Goal: Find specific fact: Find specific fact

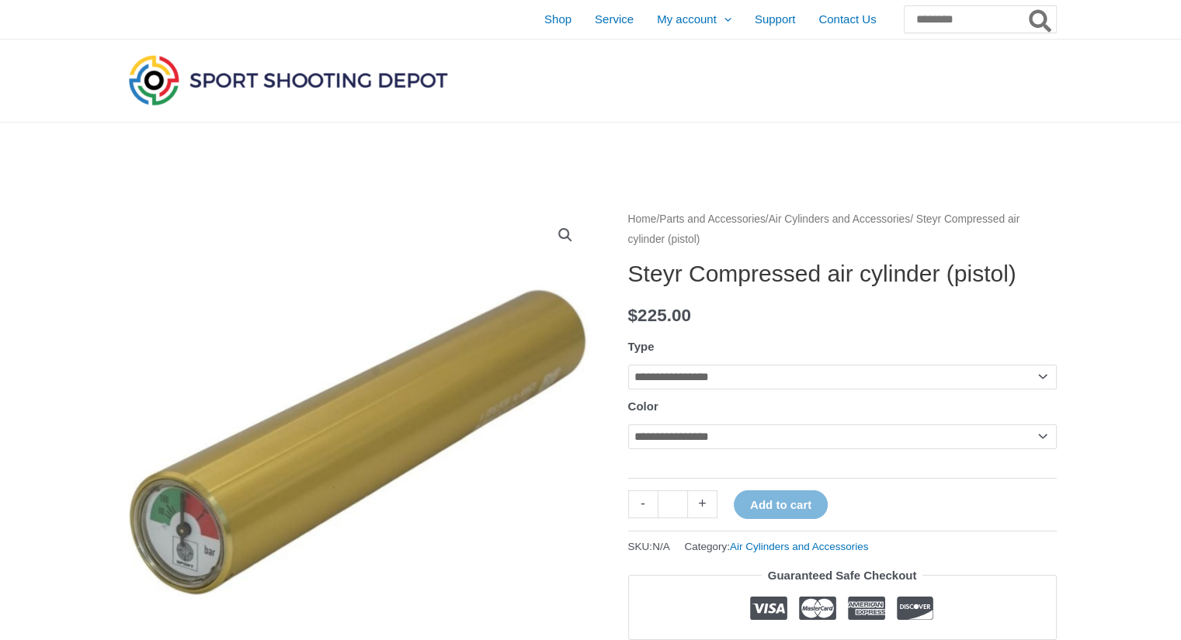
drag, startPoint x: 713, startPoint y: 303, endPoint x: 626, endPoint y: 272, distance: 93.3
click at [773, 288] on h1 "Steyr Compressed air cylinder (pistol)" at bounding box center [842, 274] width 428 height 28
click at [753, 390] on select "**********" at bounding box center [842, 377] width 428 height 25
click at [734, 359] on th "Type" at bounding box center [842, 346] width 428 height 23
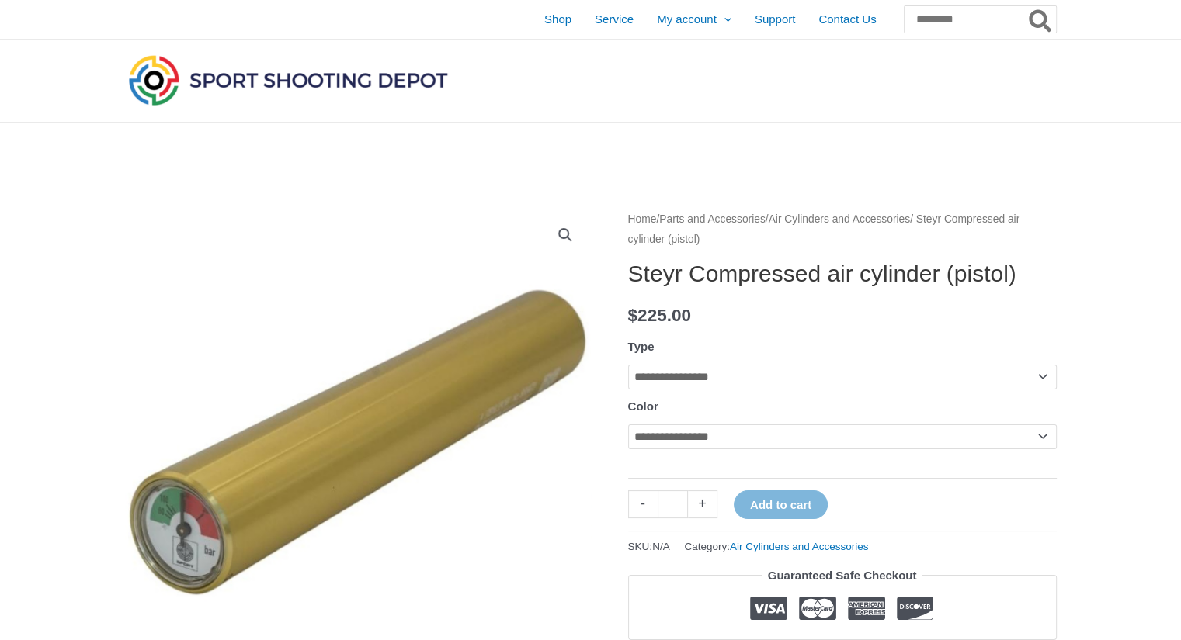
click at [726, 449] on select "**********" at bounding box center [842, 437] width 428 height 25
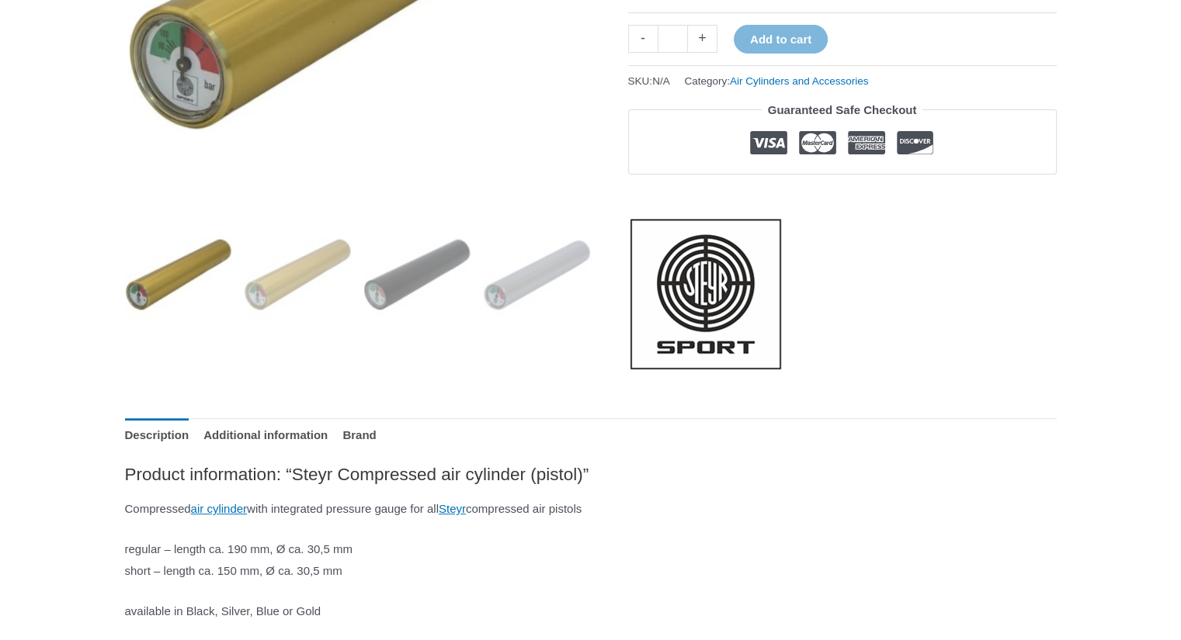
scroll to position [699, 0]
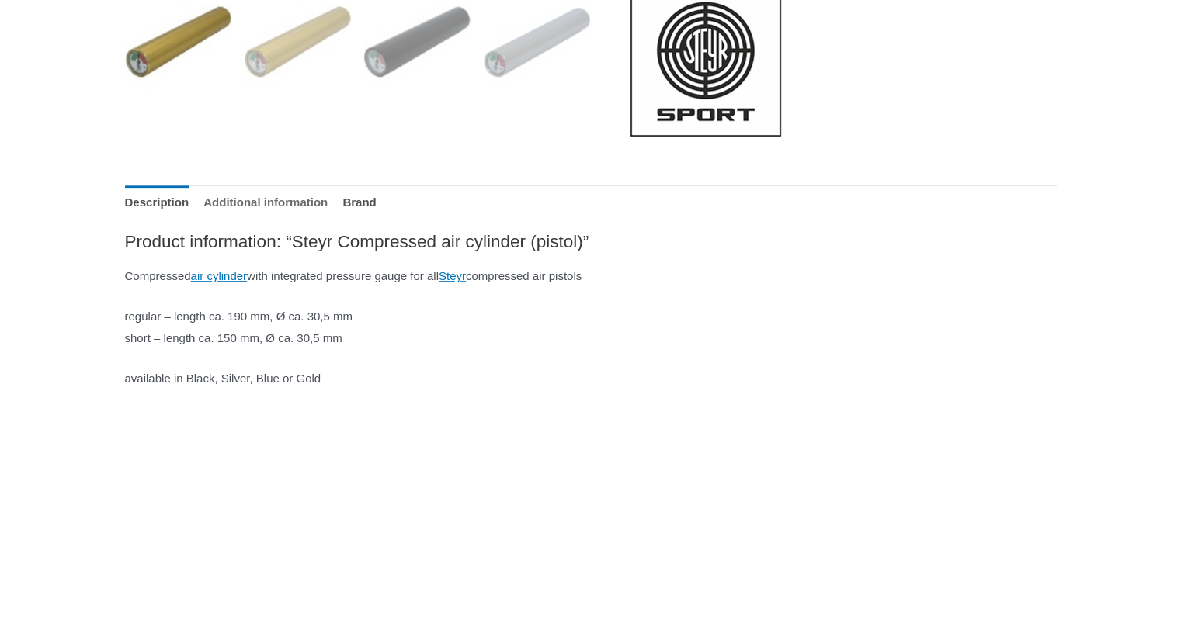
click at [250, 219] on link "Additional information" at bounding box center [265, 202] width 124 height 33
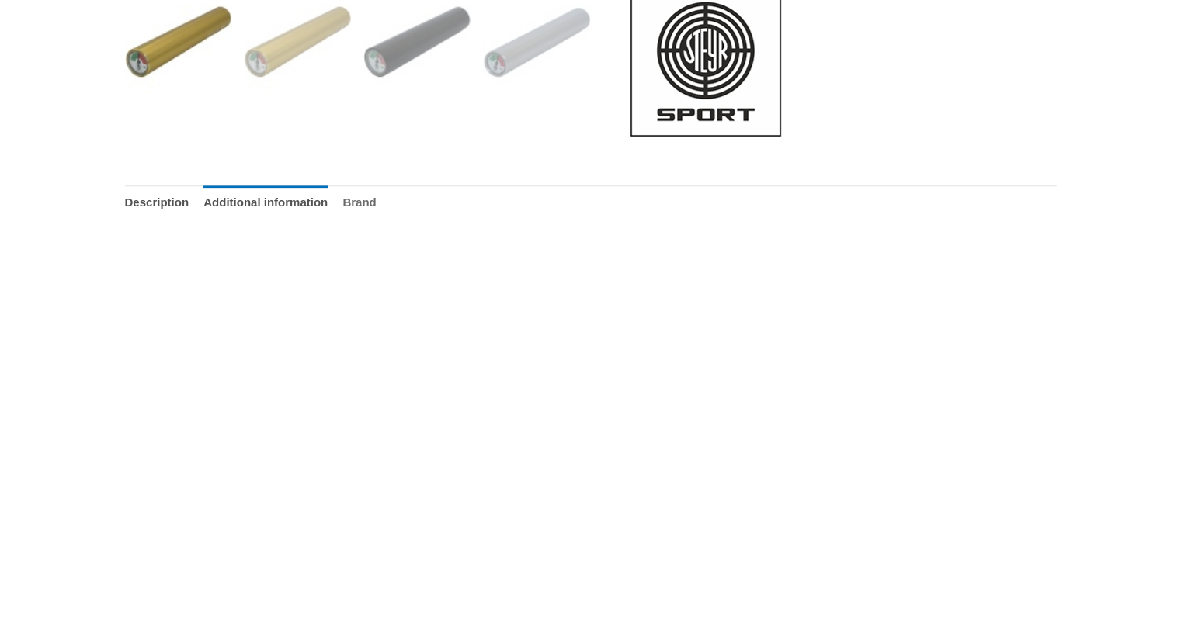
click at [376, 219] on link "Brand" at bounding box center [358, 202] width 33 height 33
click at [296, 219] on link "Additional information" at bounding box center [265, 202] width 124 height 33
click at [126, 218] on link "Description" at bounding box center [157, 202] width 64 height 33
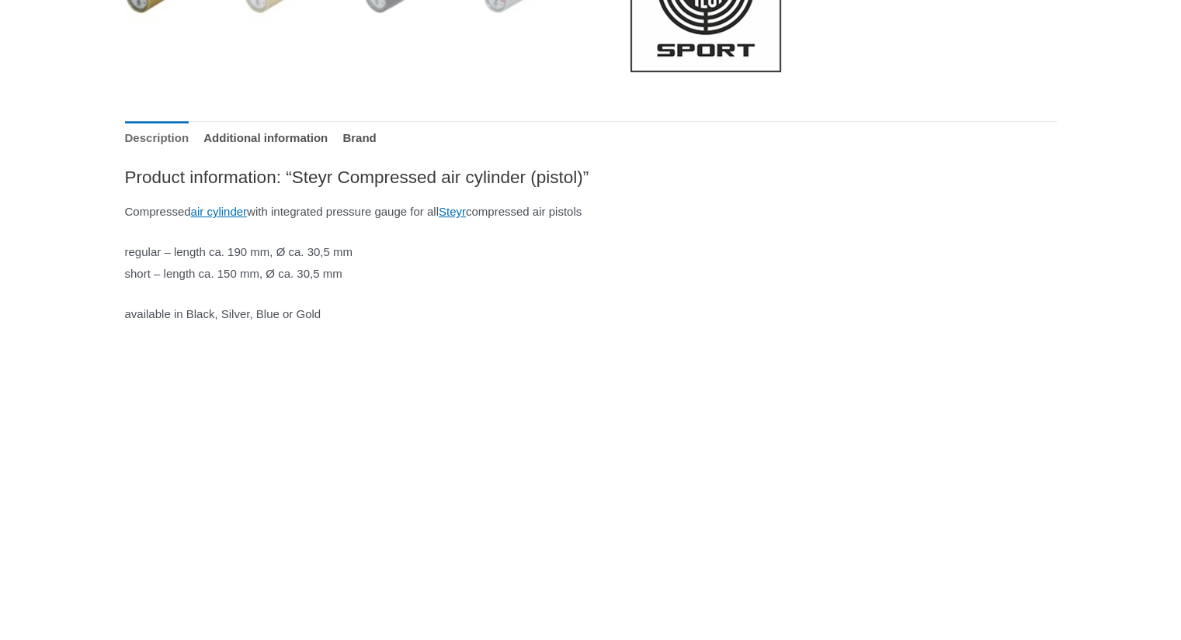
scroll to position [776, 0]
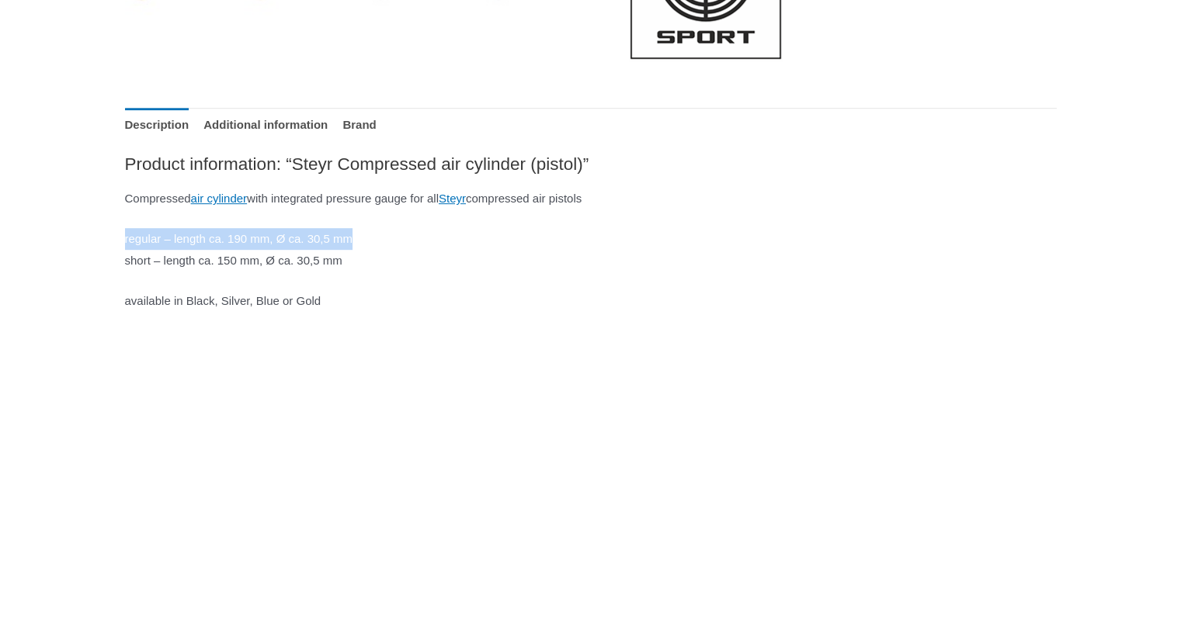
drag, startPoint x: 120, startPoint y: 265, endPoint x: 392, endPoint y: 262, distance: 272.5
click at [392, 262] on div "**********" at bounding box center [590, 387] width 962 height 2001
drag, startPoint x: 367, startPoint y: 266, endPoint x: 414, endPoint y: 252, distance: 49.4
click at [414, 251] on div "Product information: “Steyr Compressed air cylinder (pistol)” Compressed air cy…" at bounding box center [590, 252] width 931 height 199
copy p "regular – length ca. 190 mm, Ø ca. 30,5 mm"
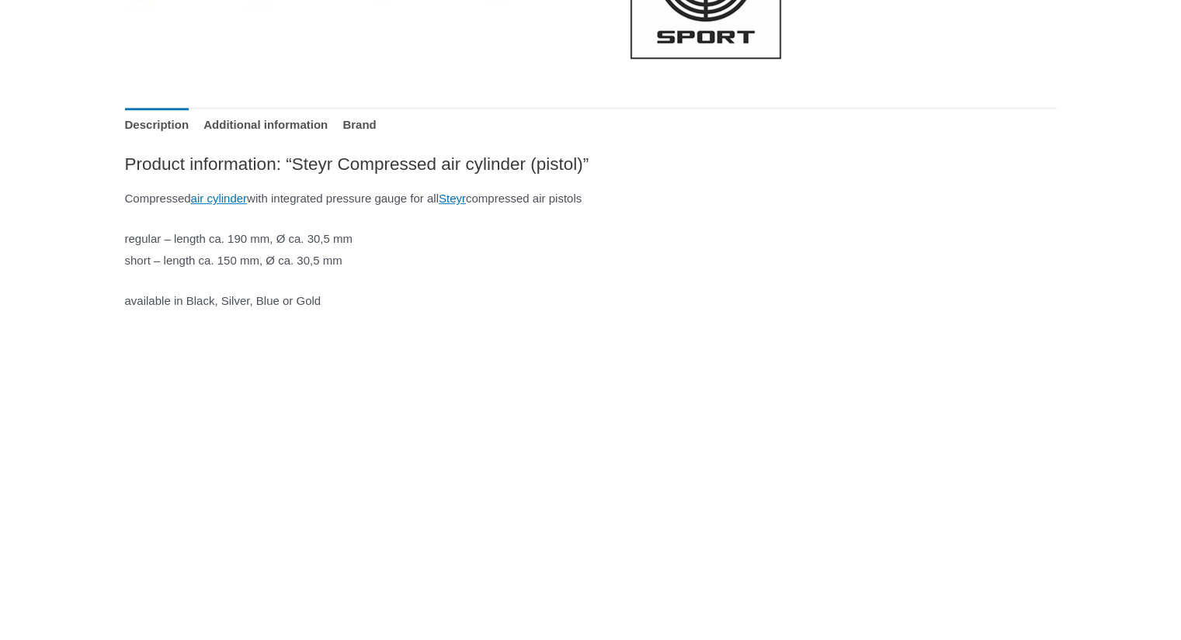
click at [439, 352] on p at bounding box center [590, 341] width 931 height 22
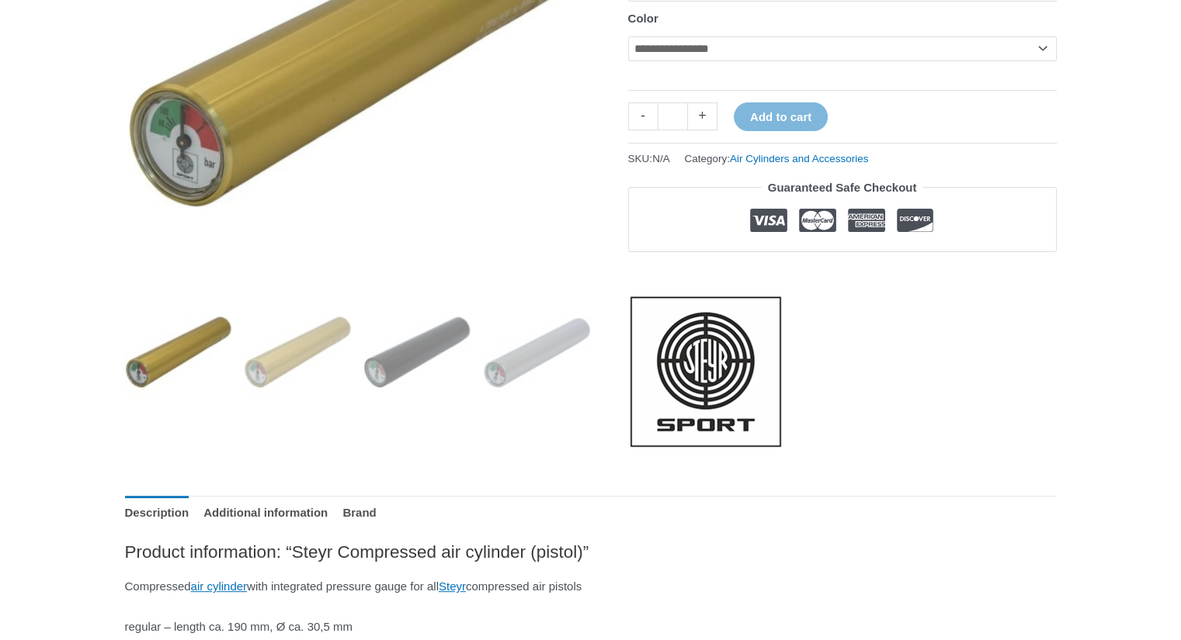
scroll to position [0, 0]
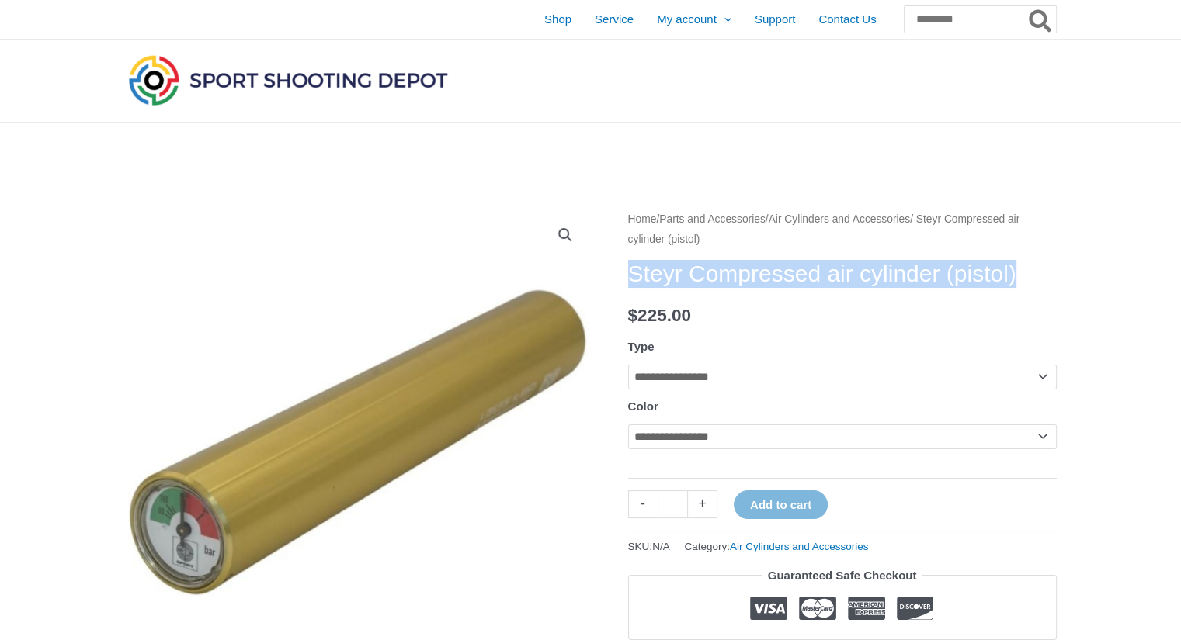
drag, startPoint x: 629, startPoint y: 273, endPoint x: 709, endPoint y: 295, distance: 82.1
click at [709, 288] on h1 "Steyr Compressed air cylinder (pistol)" at bounding box center [842, 274] width 428 height 28
copy h1 "Steyr Compressed air cylinder (pistol)"
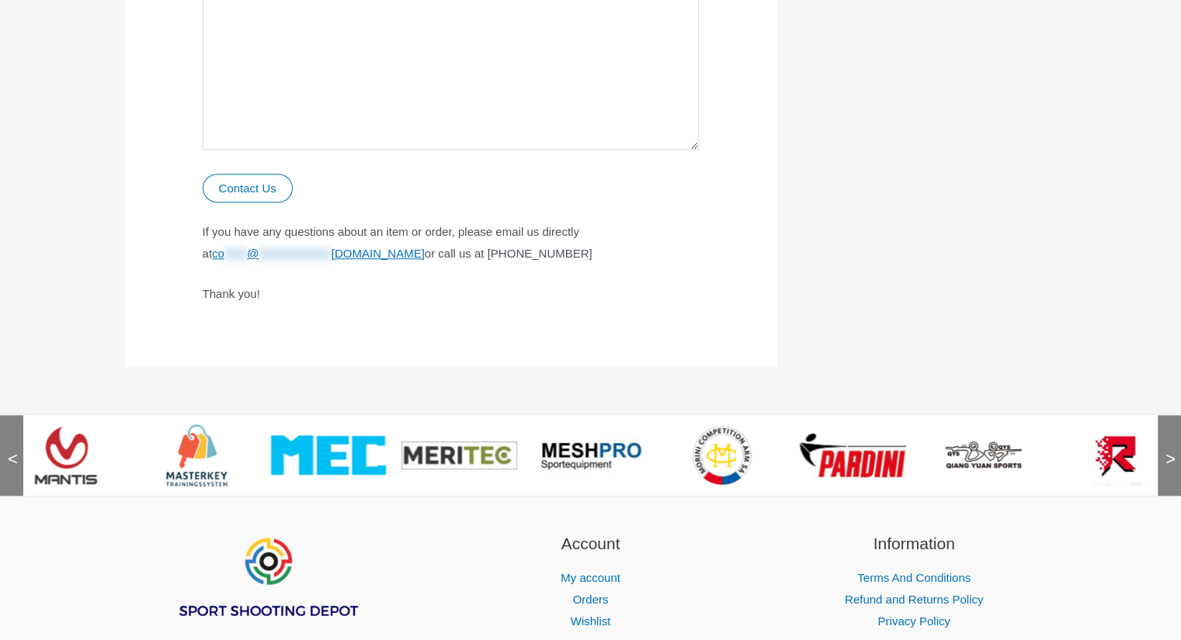
scroll to position [921, 0]
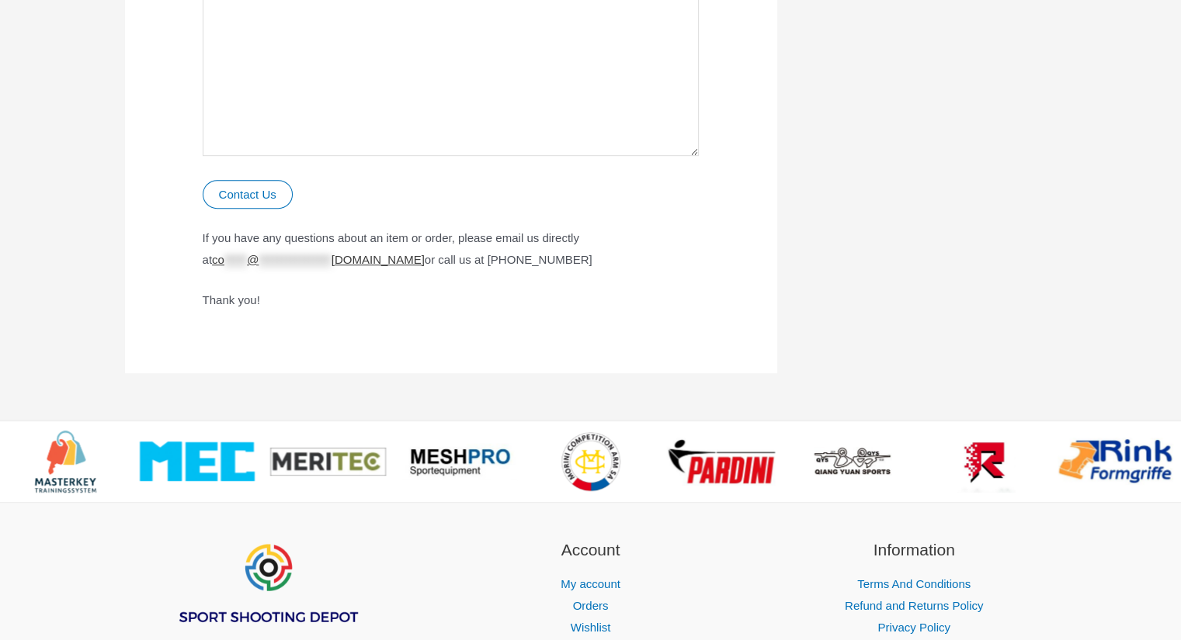
click at [331, 260] on span "**********" at bounding box center [294, 259] width 72 height 13
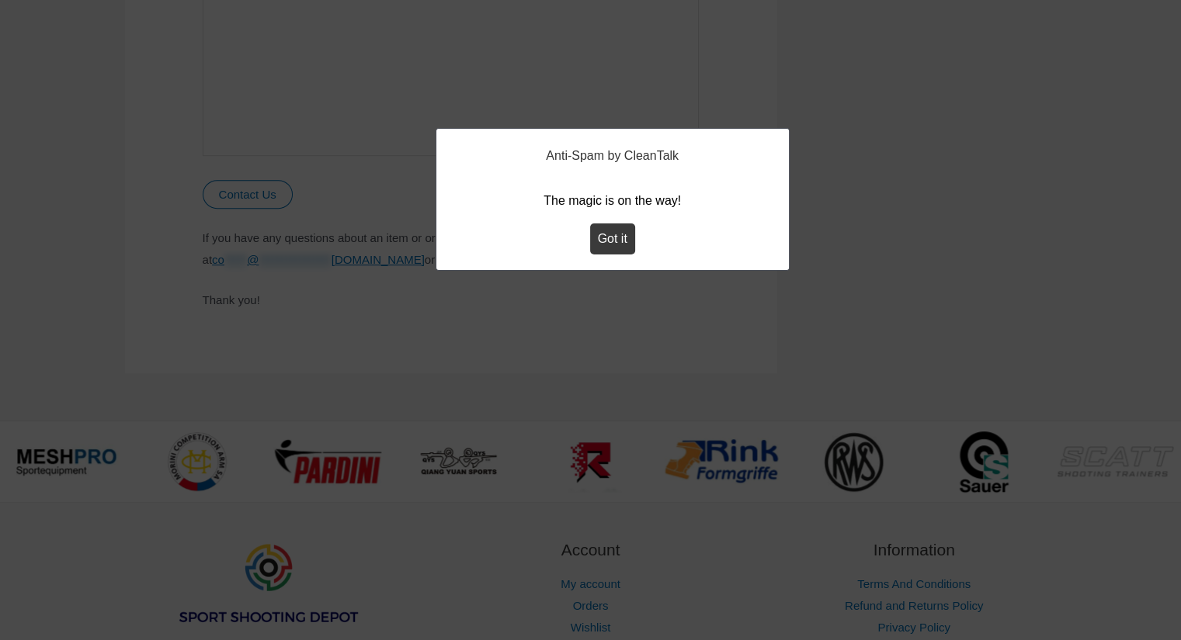
click at [607, 234] on button "Got it" at bounding box center [612, 239] width 45 height 31
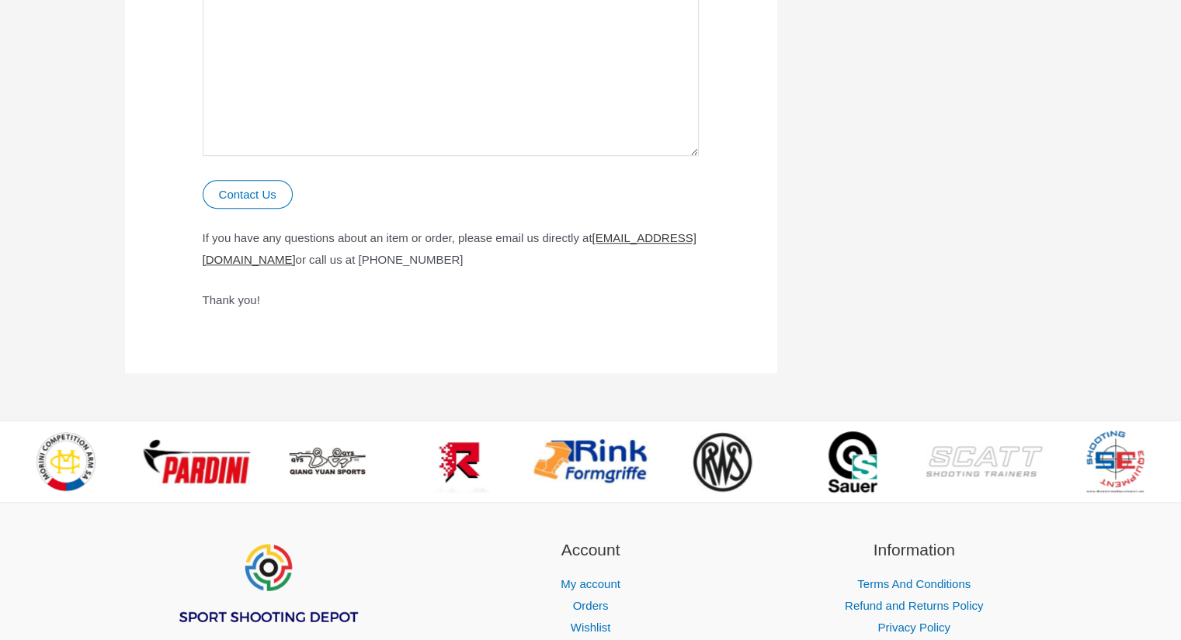
drag, startPoint x: 199, startPoint y: 266, endPoint x: 396, endPoint y: 267, distance: 197.1
